Goal: Task Accomplishment & Management: Use online tool/utility

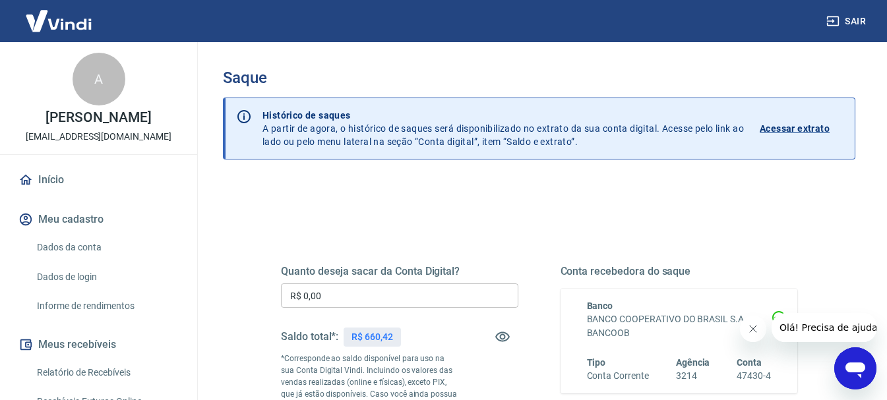
scroll to position [132, 0]
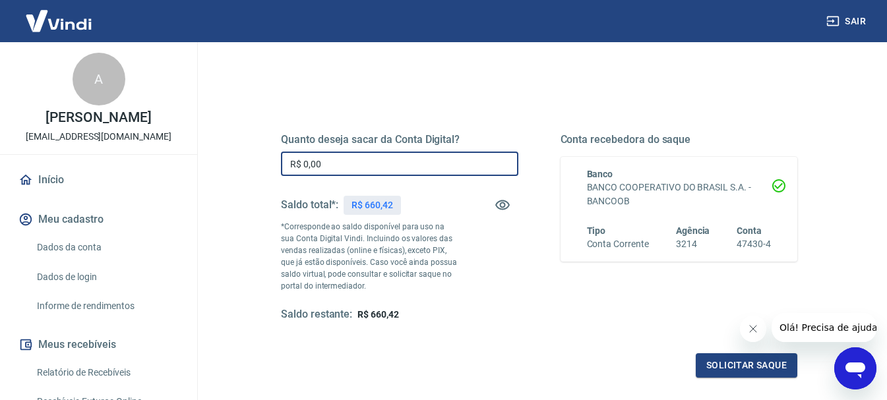
drag, startPoint x: 338, startPoint y: 163, endPoint x: 269, endPoint y: 160, distance: 69.3
click at [269, 160] on div "Quanto deseja sacar da Conta Digital? R$ 0,00 ​ Saldo total*: R$ 660,42 *Corres…" at bounding box center [539, 234] width 548 height 318
type input "R$ 600,00"
click at [750, 365] on button "Solicitar saque" at bounding box center [747, 365] width 102 height 24
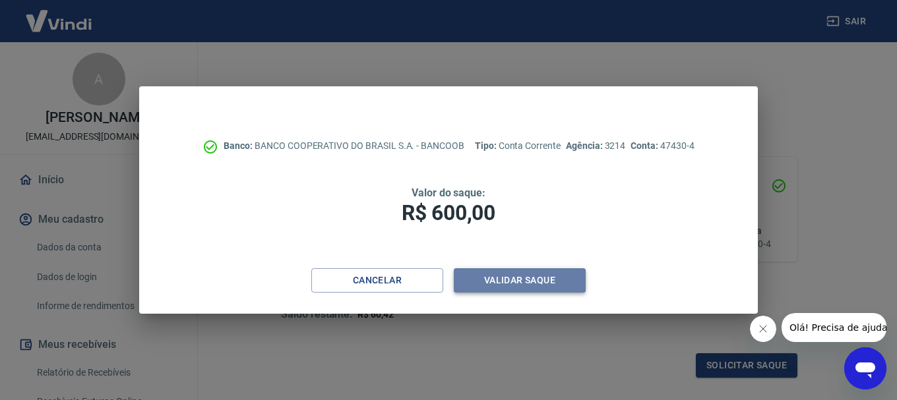
click at [498, 279] on button "Validar saque" at bounding box center [520, 280] width 132 height 24
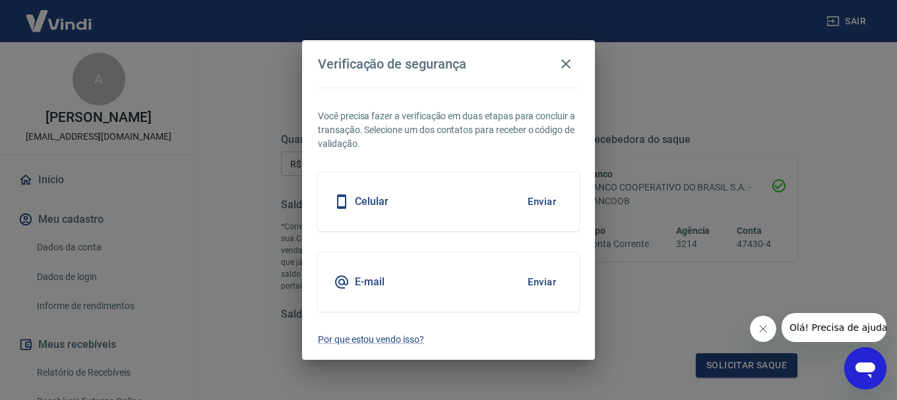
click at [543, 202] on button "Enviar" at bounding box center [541, 202] width 43 height 28
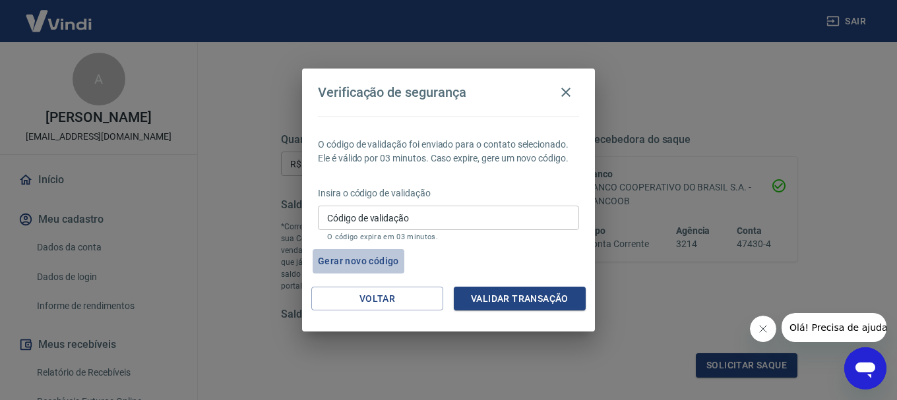
click at [357, 261] on button "Gerar novo código" at bounding box center [359, 261] width 92 height 24
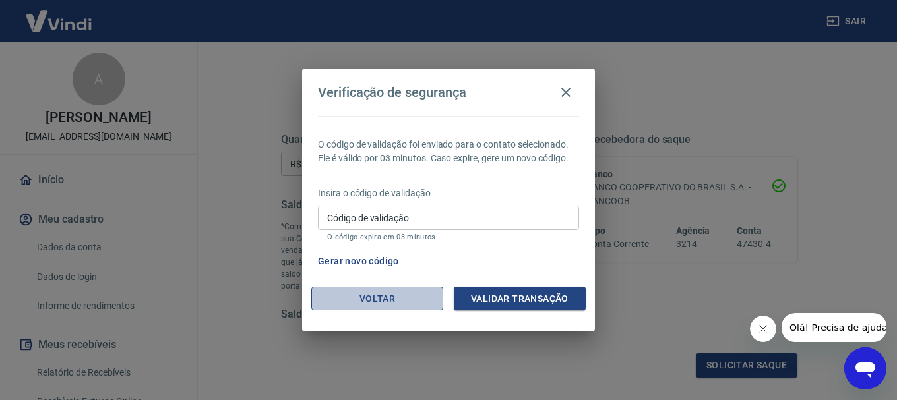
click at [395, 301] on button "Voltar" at bounding box center [377, 299] width 132 height 24
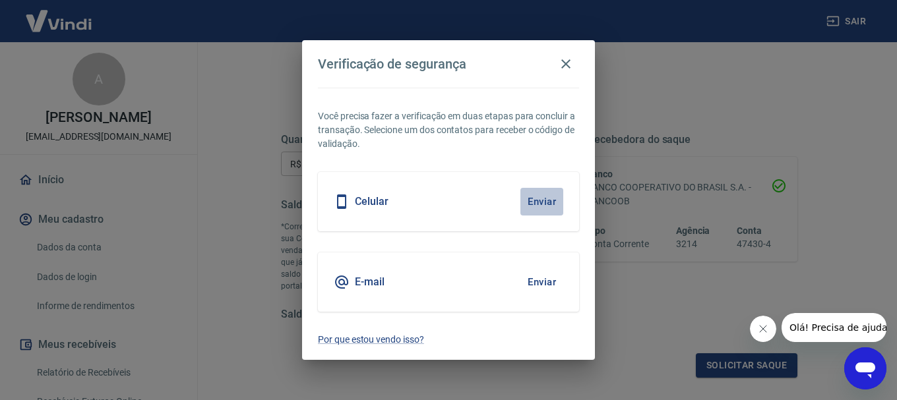
click at [541, 200] on button "Enviar" at bounding box center [541, 202] width 43 height 28
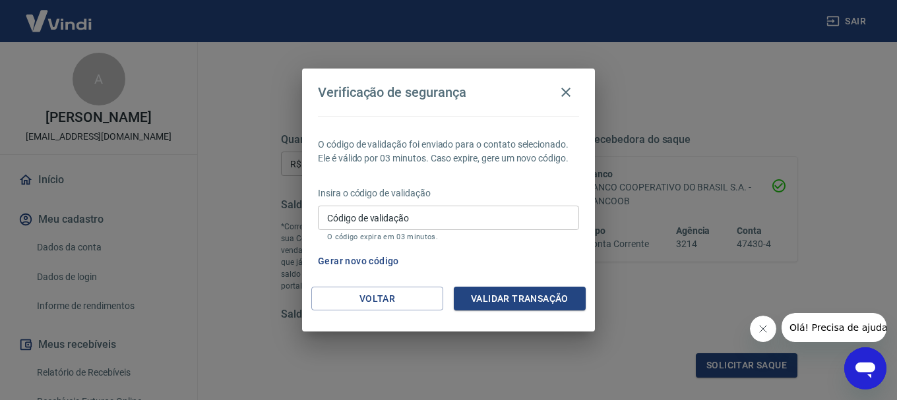
click at [363, 259] on button "Gerar novo código" at bounding box center [359, 261] width 92 height 24
click at [379, 299] on button "Voltar" at bounding box center [377, 299] width 132 height 24
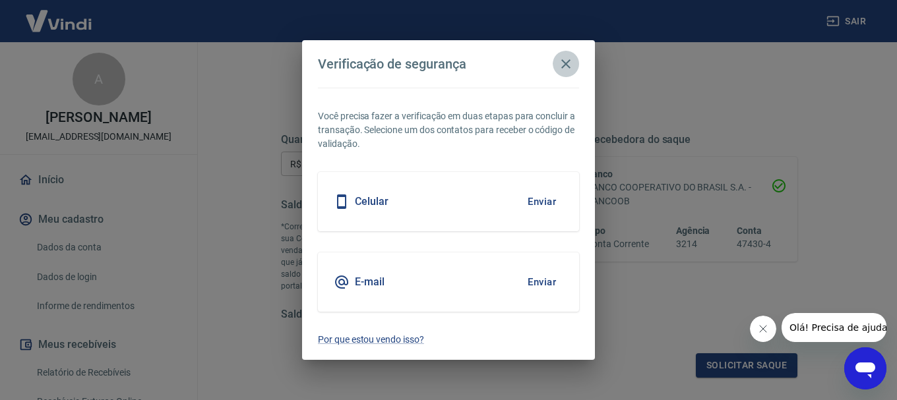
click at [566, 64] on icon "button" at bounding box center [565, 63] width 9 height 9
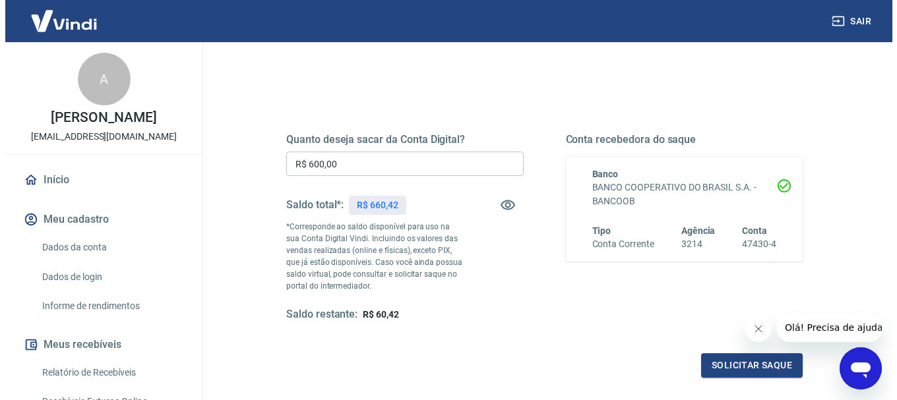
scroll to position [198, 0]
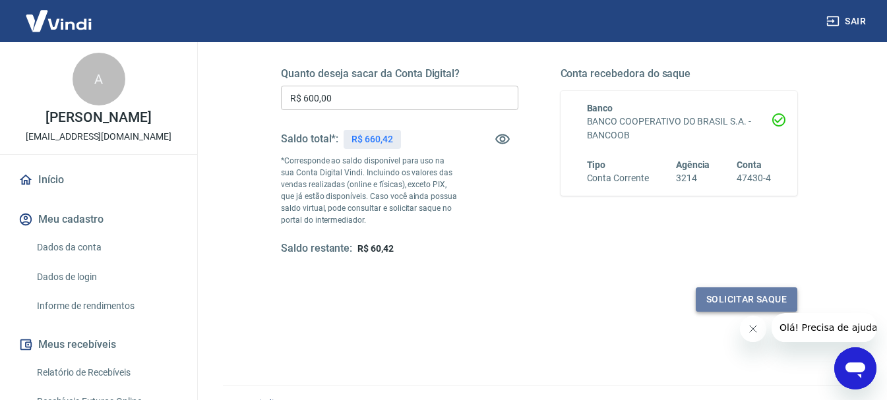
click at [733, 297] on button "Solicitar saque" at bounding box center [747, 299] width 102 height 24
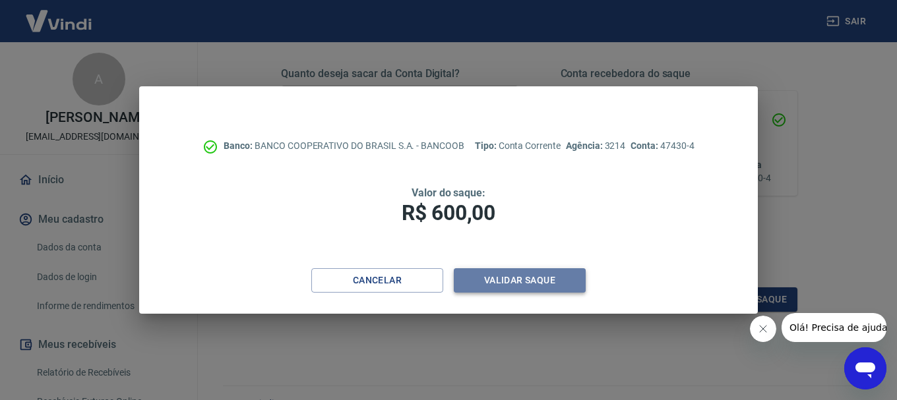
click at [525, 278] on button "Validar saque" at bounding box center [520, 280] width 132 height 24
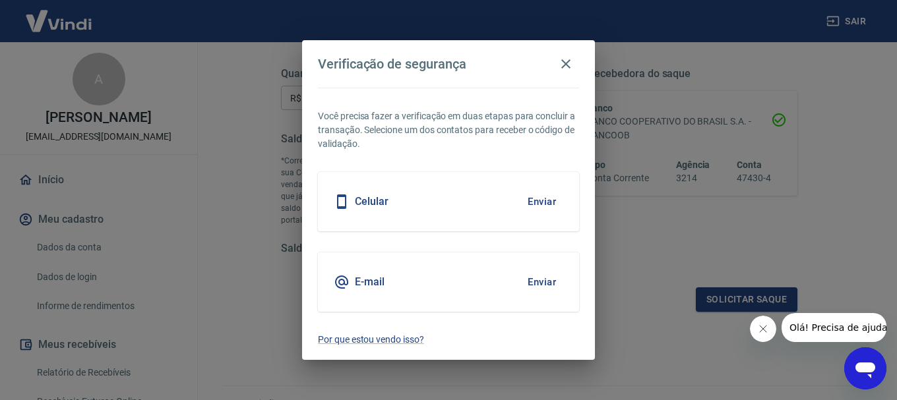
click at [370, 204] on h5 "Celular" at bounding box center [372, 201] width 34 height 13
click at [529, 202] on button "Enviar" at bounding box center [541, 202] width 43 height 28
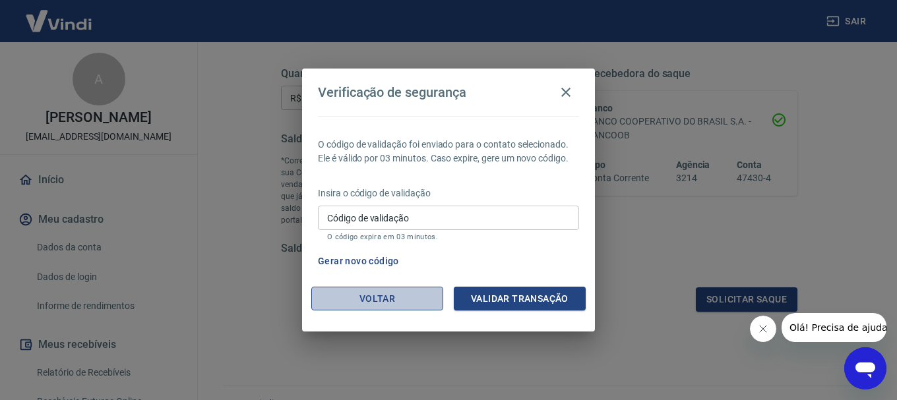
click at [375, 297] on button "Voltar" at bounding box center [377, 299] width 132 height 24
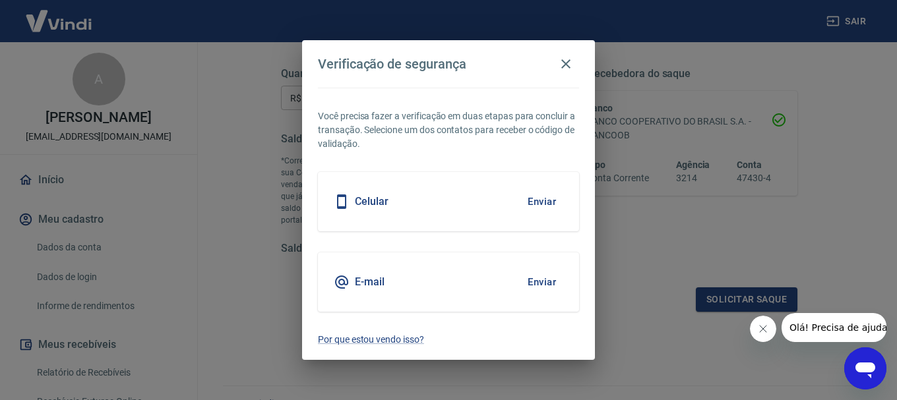
click at [543, 281] on button "Enviar" at bounding box center [541, 282] width 43 height 28
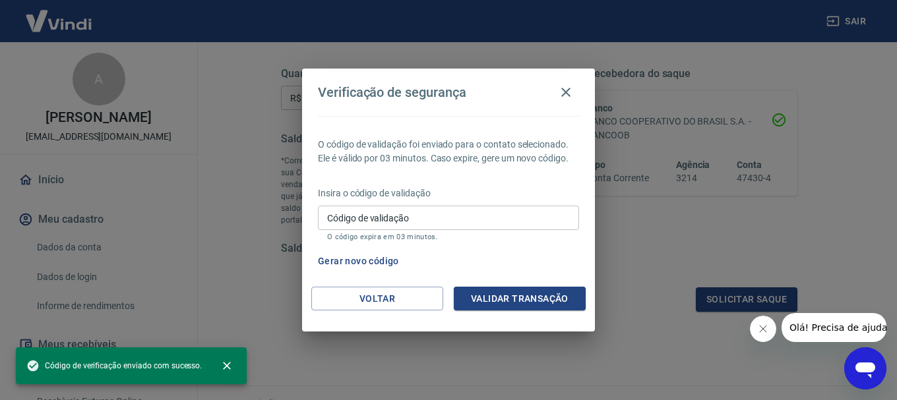
click at [378, 220] on input "Código de validação" at bounding box center [448, 218] width 261 height 24
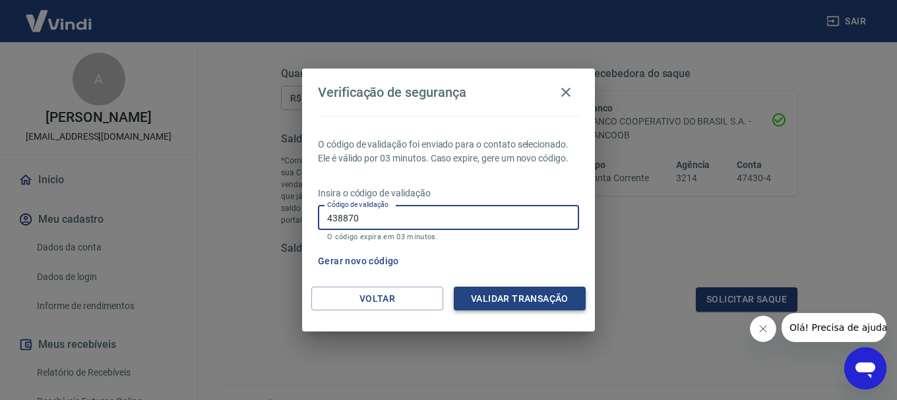
type input "438870"
click at [523, 298] on button "Validar transação" at bounding box center [520, 299] width 132 height 24
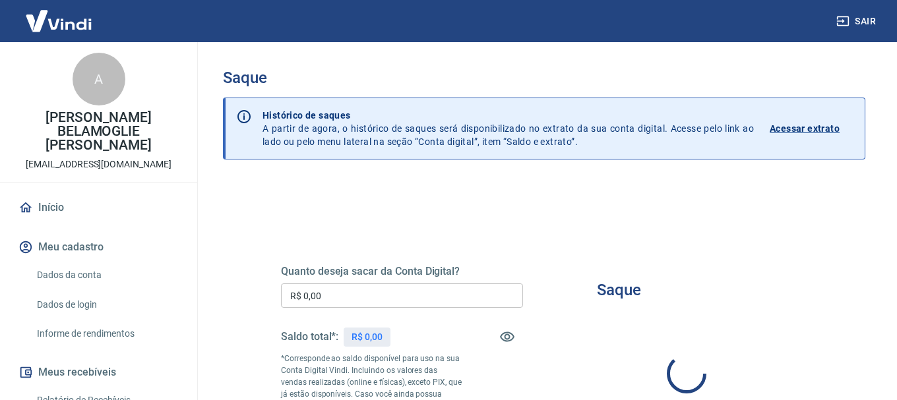
type input "R$ 0,00"
